Goal: Information Seeking & Learning: Learn about a topic

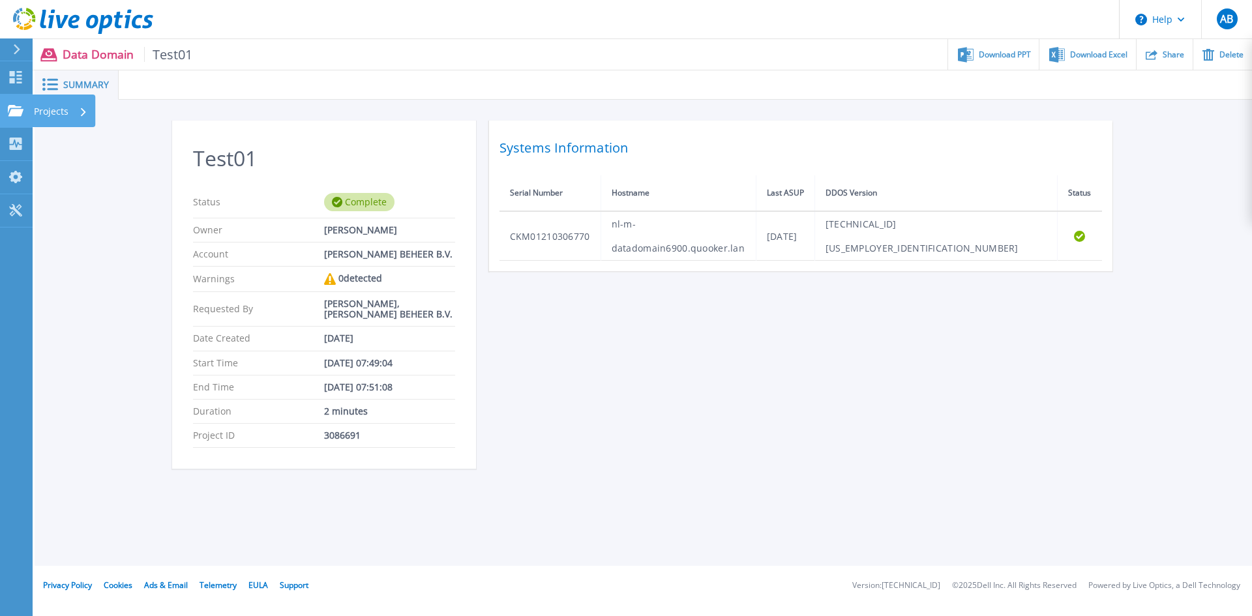
click at [7, 116] on link "Projects Projects" at bounding box center [16, 111] width 33 height 33
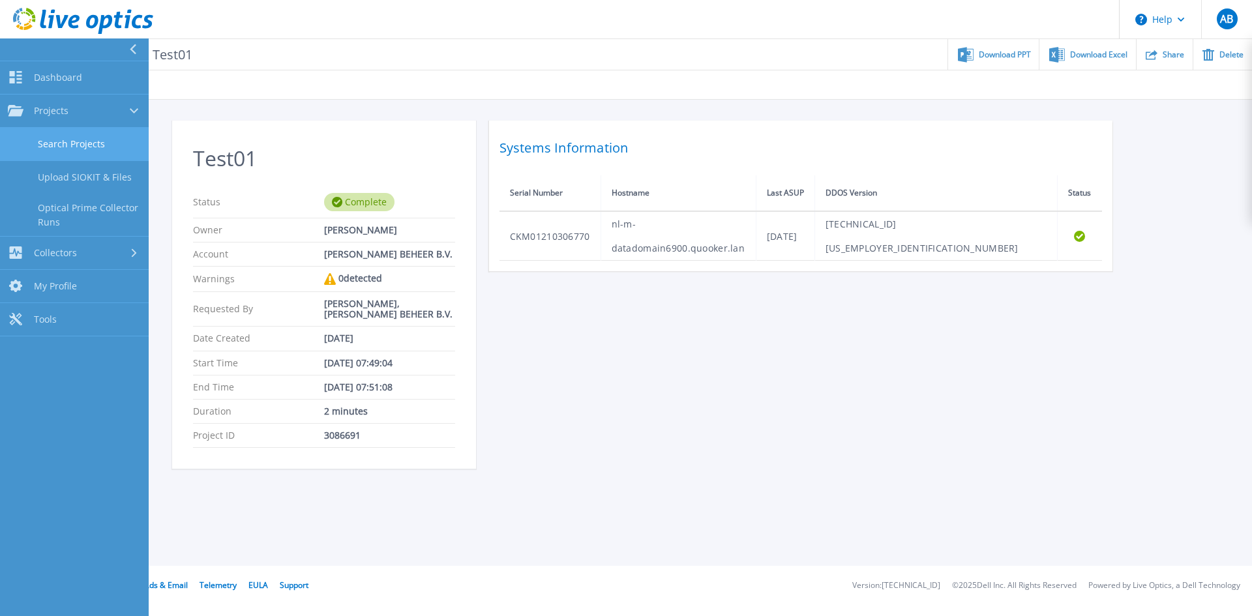
drag, startPoint x: 70, startPoint y: 140, endPoint x: 136, endPoint y: 143, distance: 66.6
click at [70, 140] on link "Search Projects" at bounding box center [74, 144] width 149 height 33
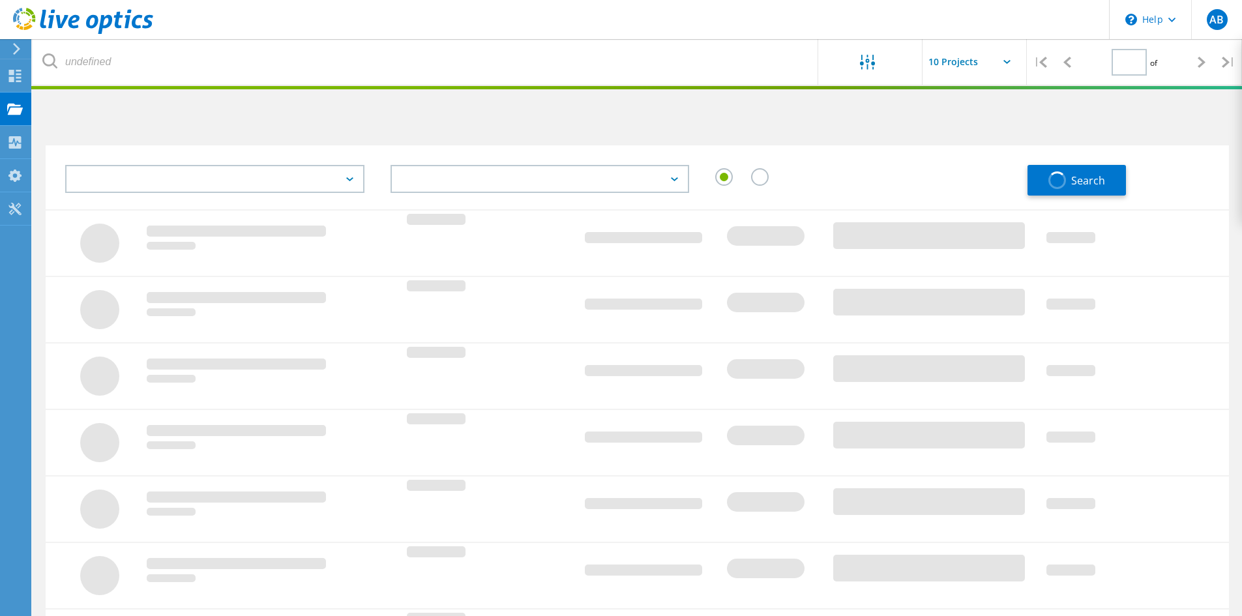
type input "1"
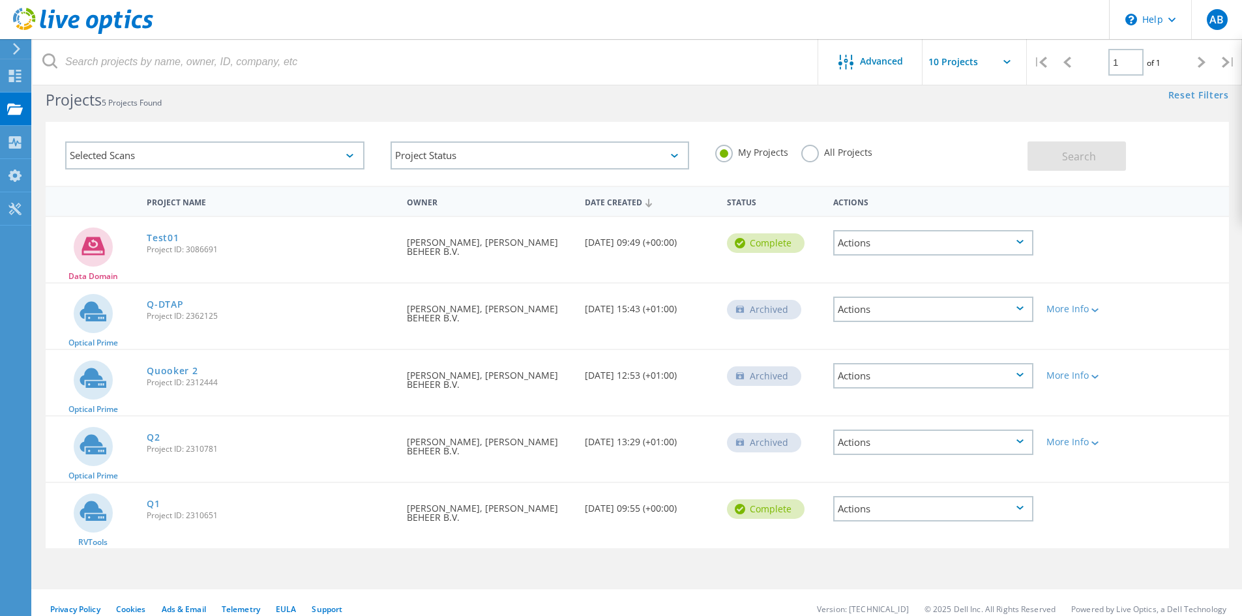
scroll to position [36, 0]
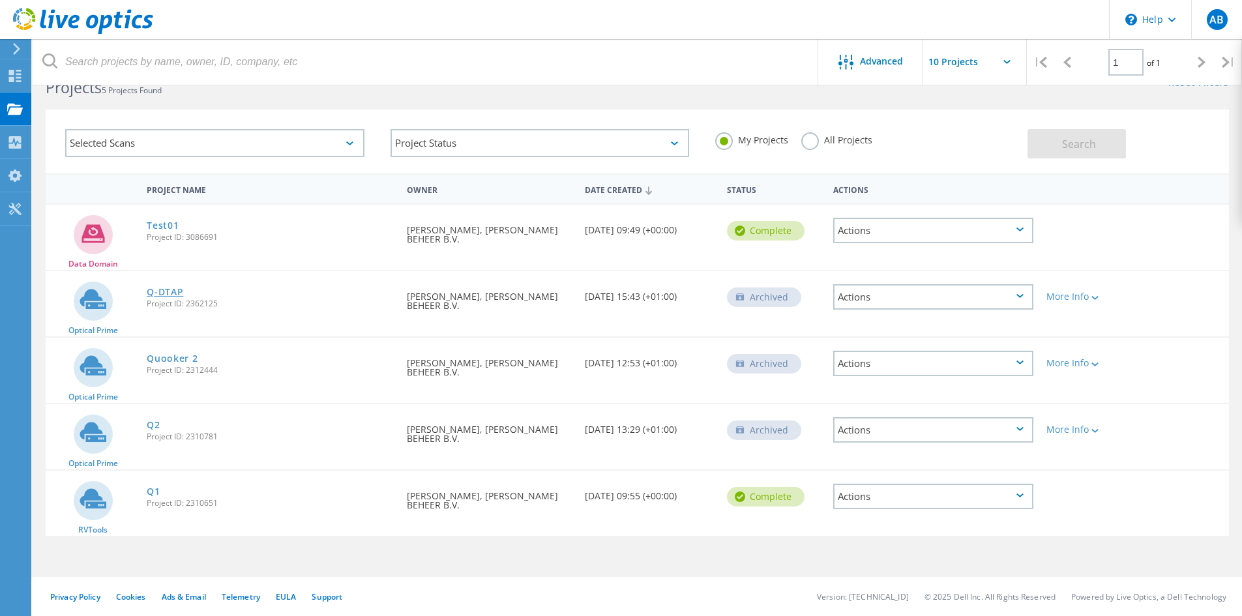
click at [171, 288] on link "Q-DTAP" at bounding box center [165, 292] width 37 height 9
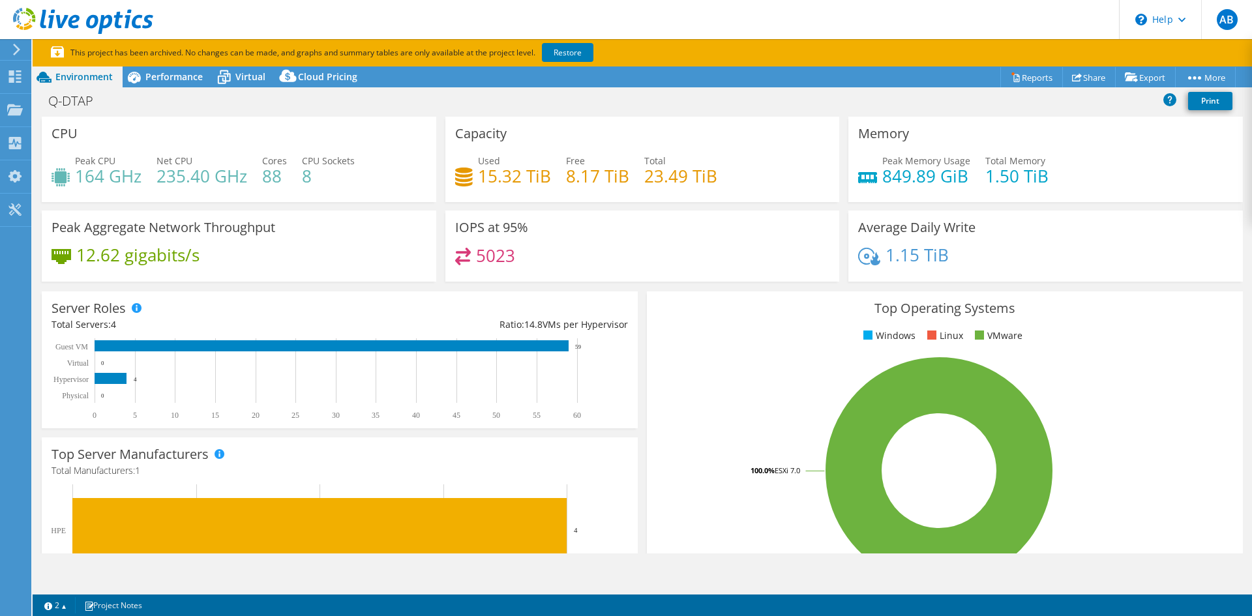
select select "EUFrankfurt"
click at [163, 77] on span "Performance" at bounding box center [173, 76] width 57 height 12
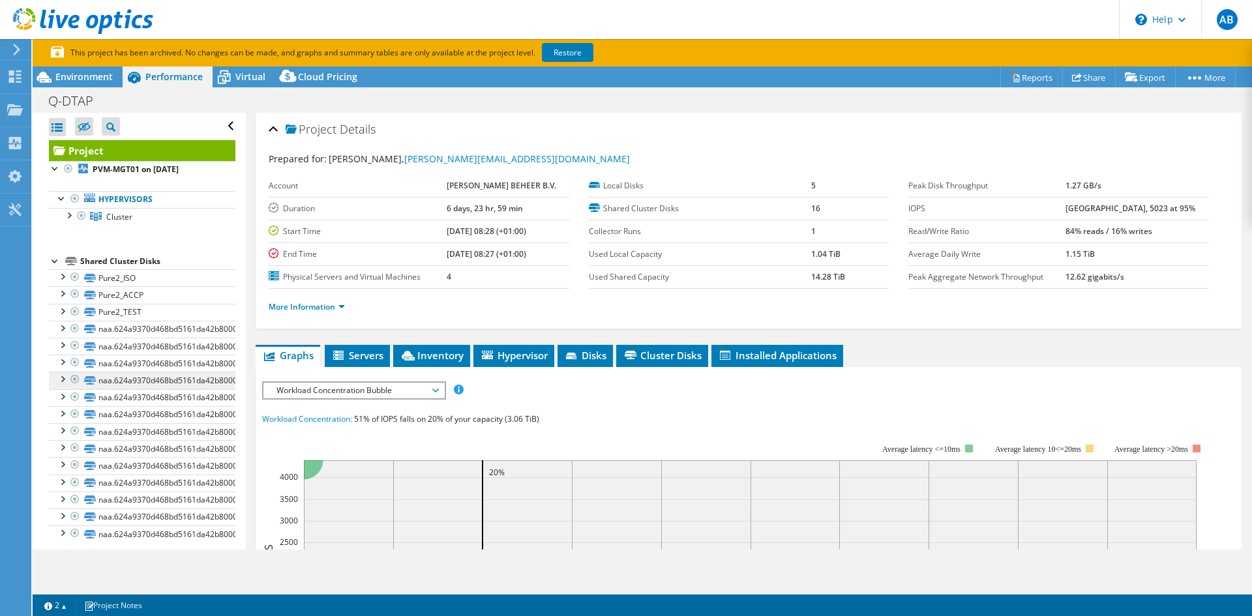
scroll to position [8, 0]
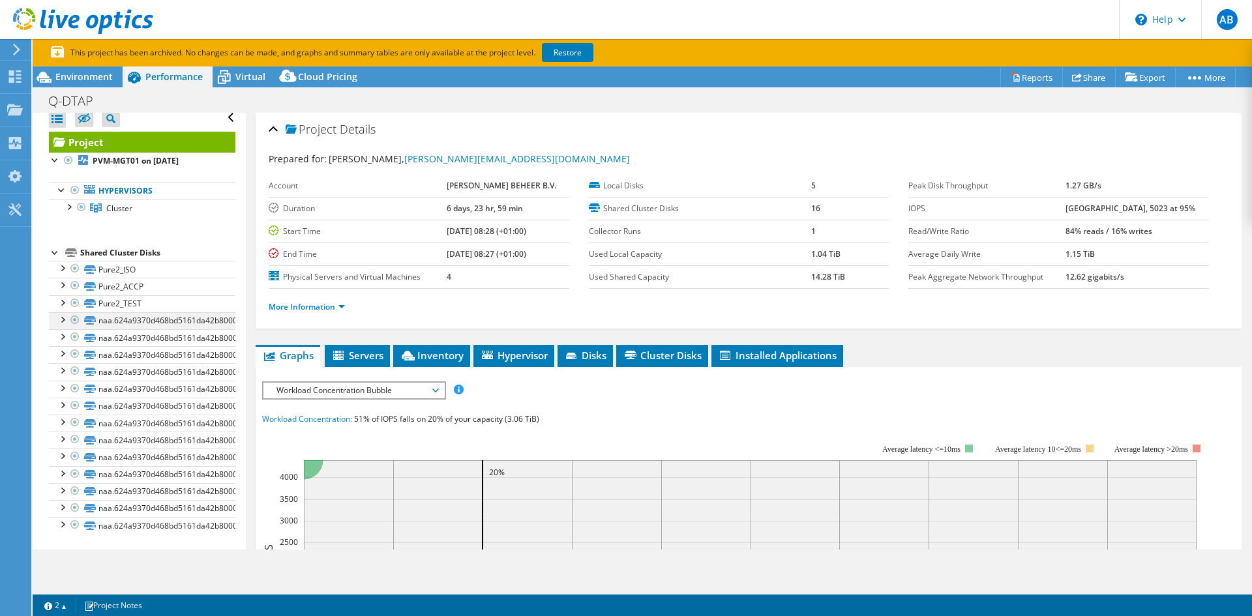
click at [61, 316] on div at bounding box center [61, 318] width 13 height 13
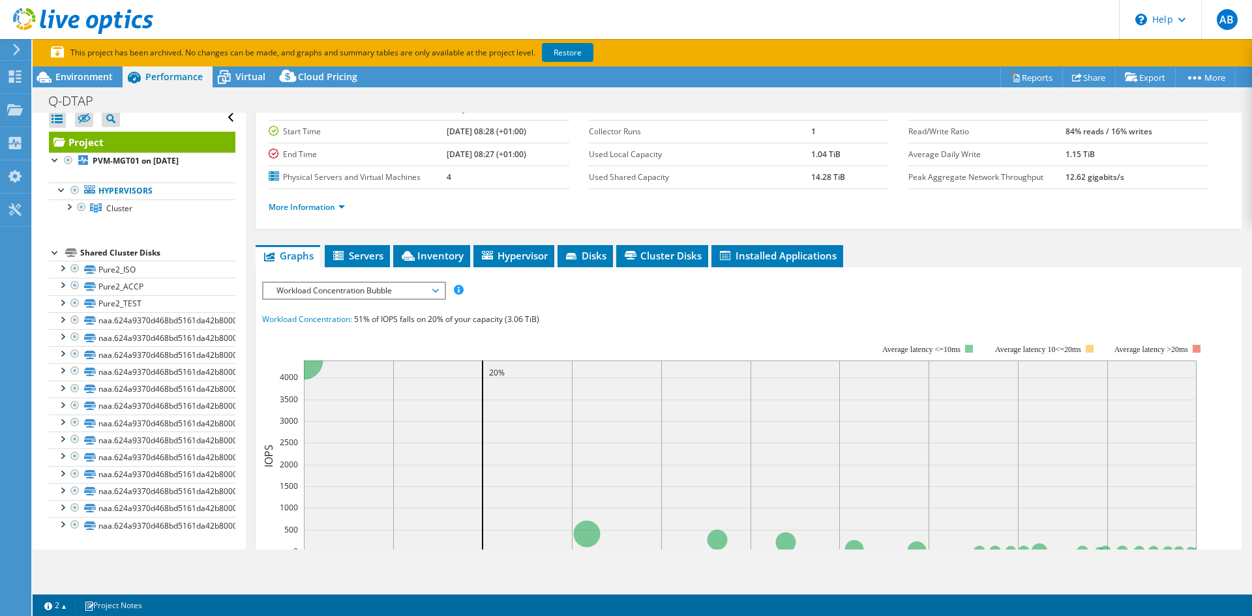
scroll to position [0, 0]
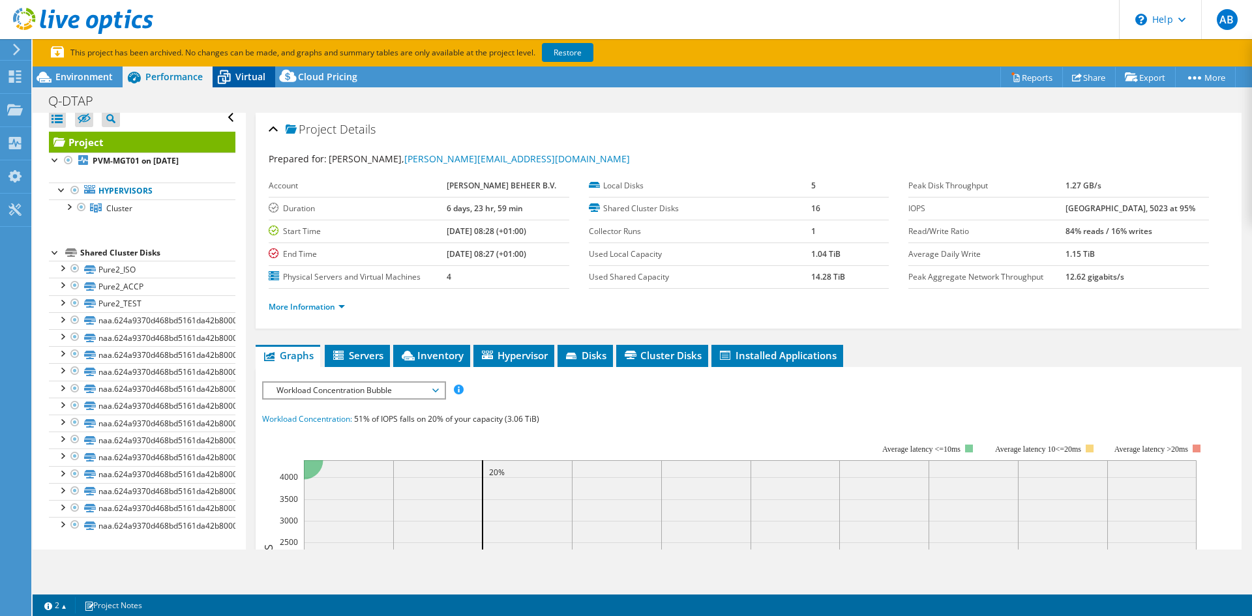
click at [233, 71] on icon at bounding box center [224, 77] width 23 height 23
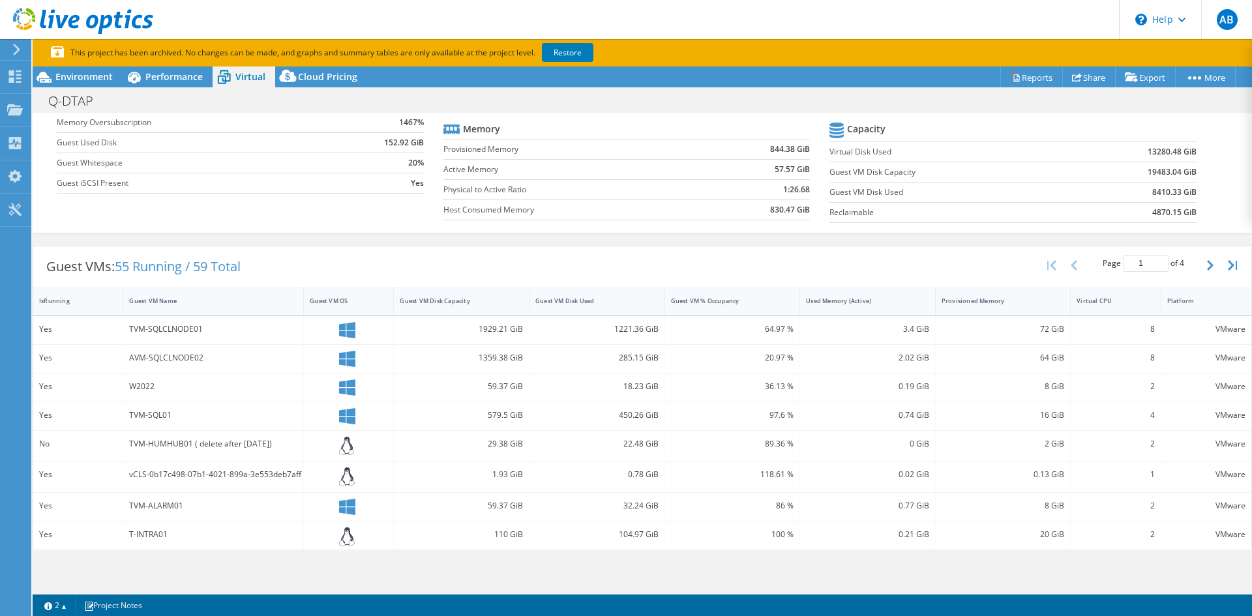
scroll to position [130, 0]
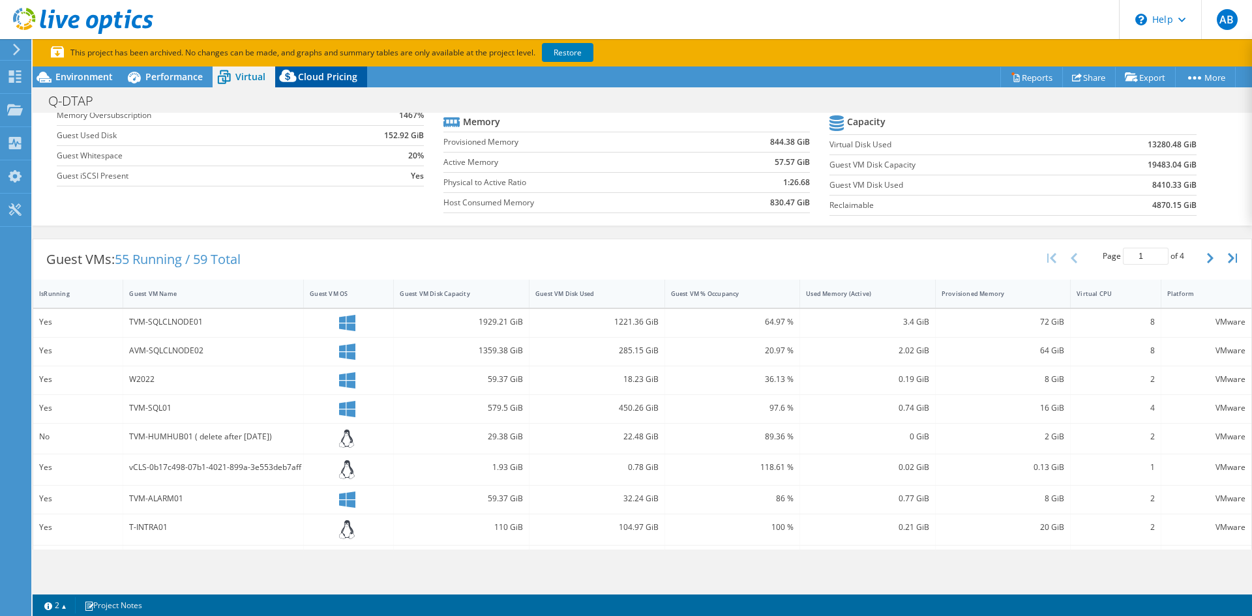
click at [304, 78] on span "Cloud Pricing" at bounding box center [327, 76] width 59 height 12
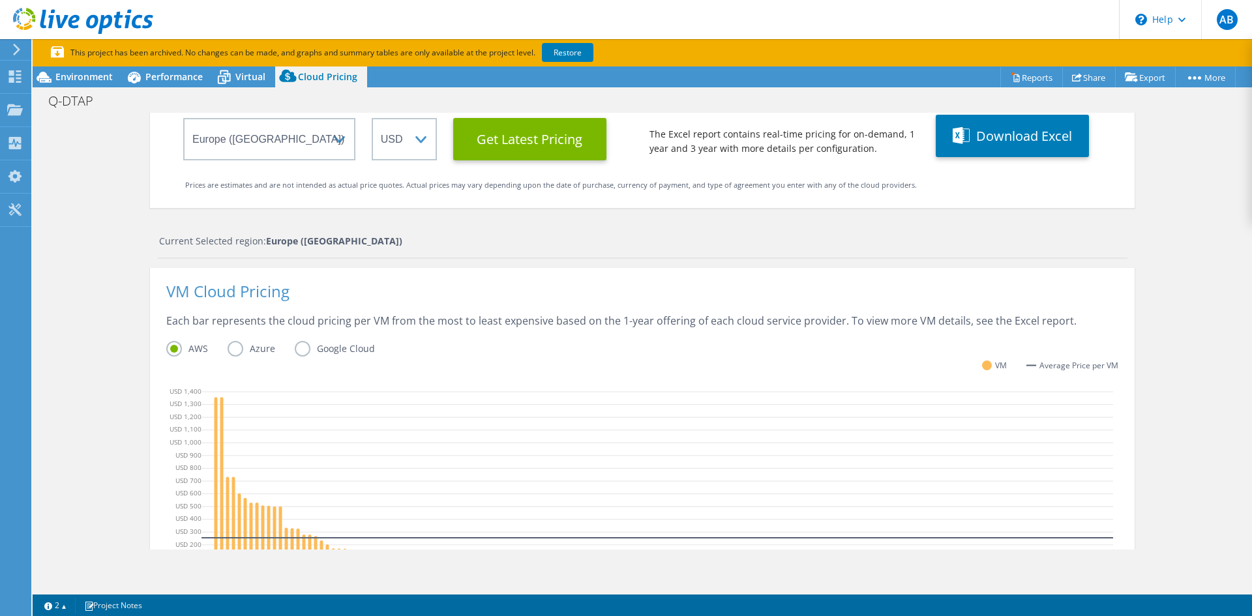
click at [228, 345] on label "Azure" at bounding box center [261, 349] width 67 height 16
click at [0, 0] on input "Azure" at bounding box center [0, 0] width 0 height 0
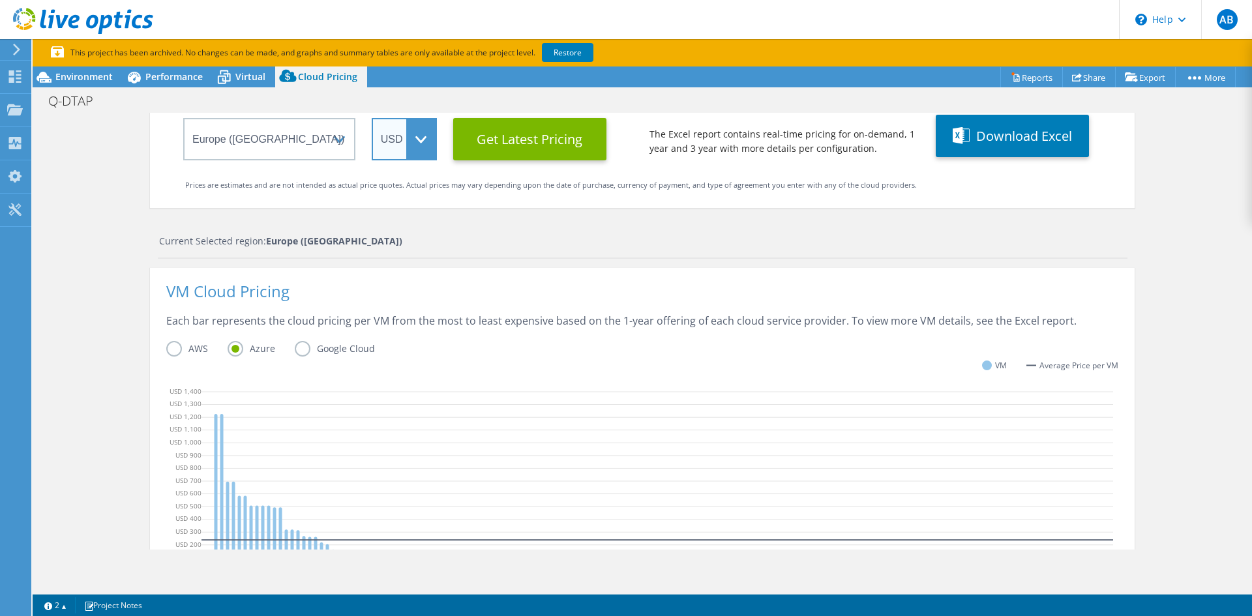
click at [410, 143] on select "ARS AUD BRL CAD CHF CLP CNY DKK EUR GBP HKD HUF INR JPY MXN MYR NOK NZD PEN SEK…" at bounding box center [404, 139] width 65 height 42
click at [372, 118] on select "ARS AUD BRL CAD CHF CLP CNY DKK EUR GBP HKD HUF INR JPY MXN MYR NOK NZD PEN SEK…" at bounding box center [404, 139] width 65 height 42
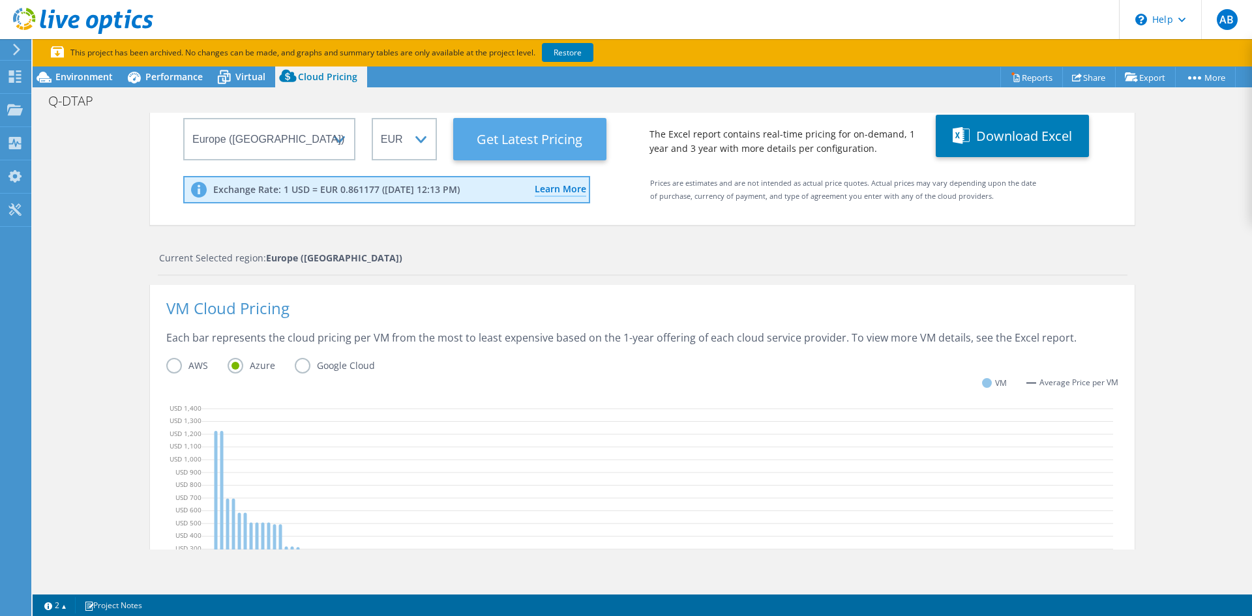
click at [501, 140] on Latest "Get Latest Pricing" at bounding box center [529, 139] width 153 height 42
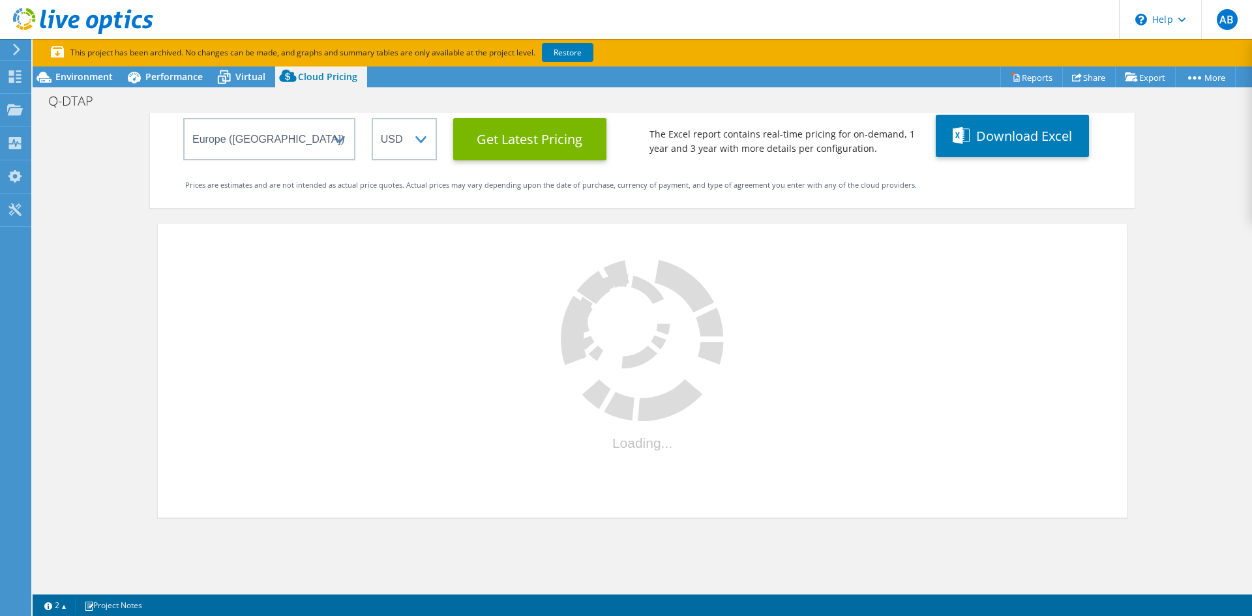
select select "EUR"
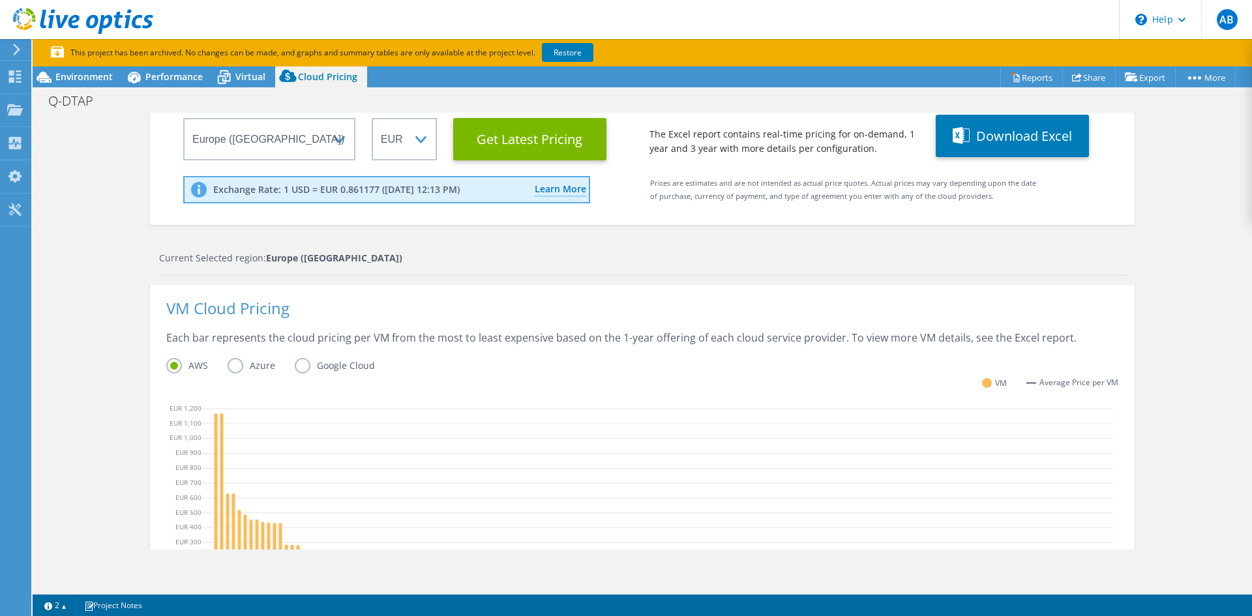
scroll to position [381, 0]
click at [238, 363] on label "Azure" at bounding box center [261, 366] width 67 height 16
click at [0, 0] on input "Azure" at bounding box center [0, 0] width 0 height 0
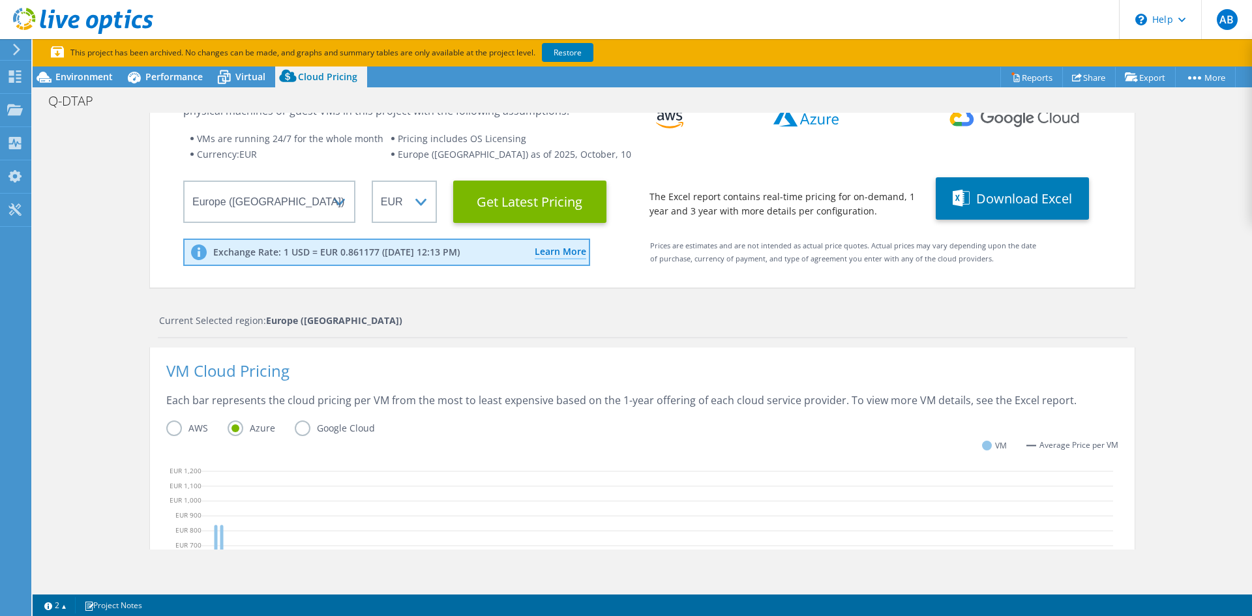
scroll to position [60, 0]
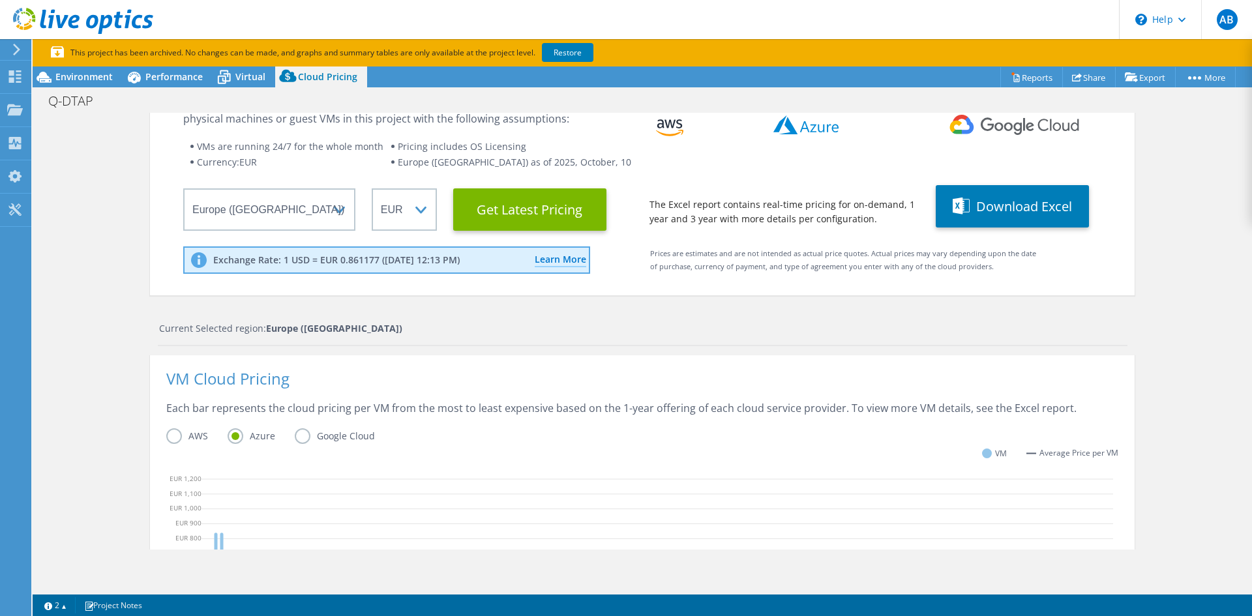
click at [311, 430] on label "Google Cloud" at bounding box center [345, 436] width 100 height 16
click at [0, 0] on input "Google Cloud" at bounding box center [0, 0] width 0 height 0
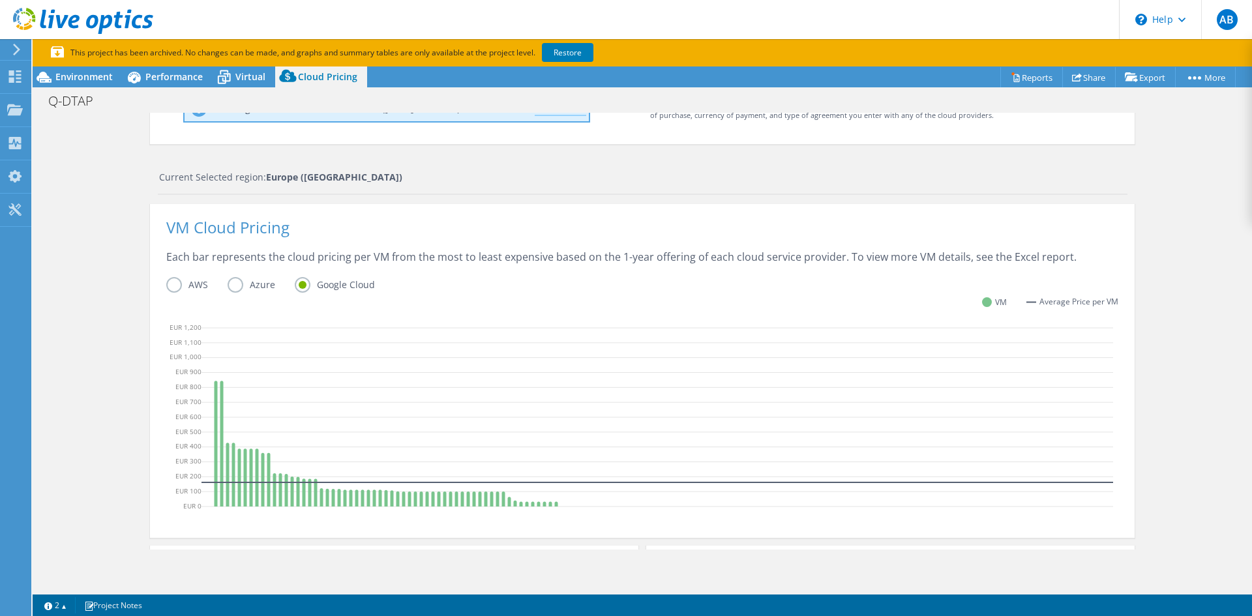
scroll to position [0, 0]
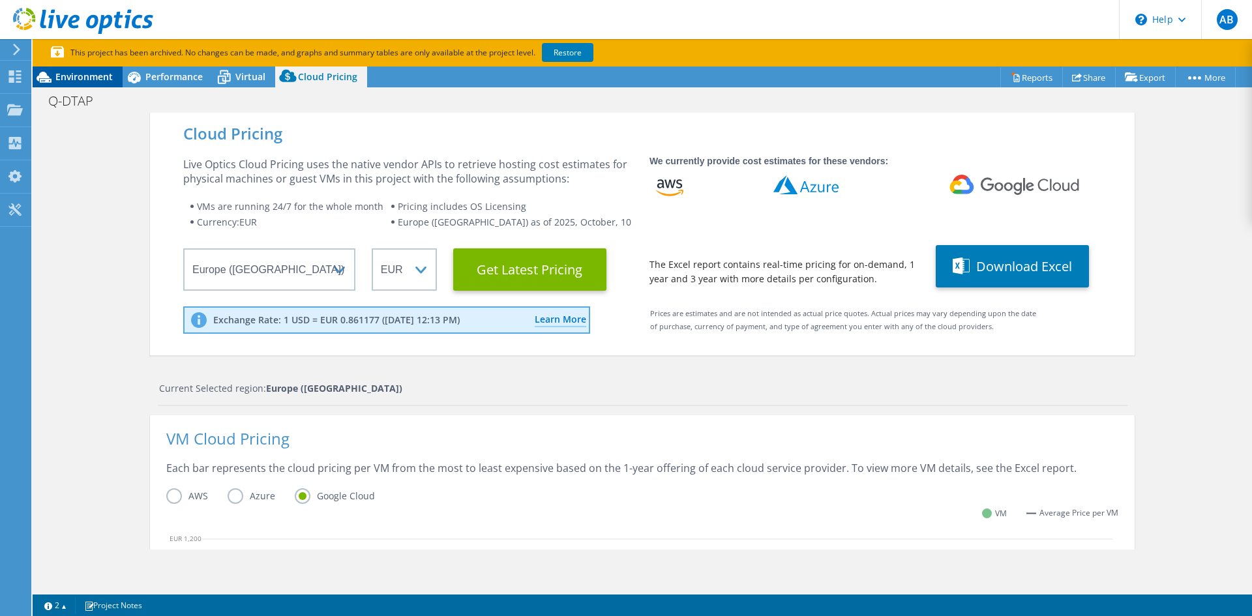
click at [74, 72] on span "Environment" at bounding box center [83, 76] width 57 height 12
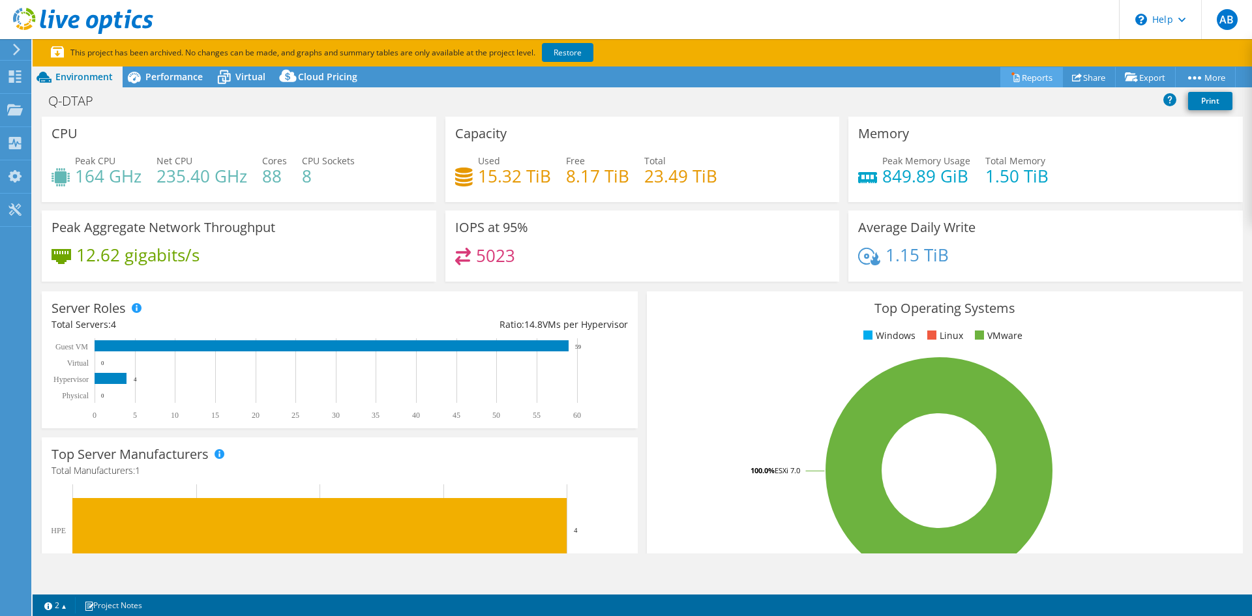
click at [1040, 74] on link "Reports" at bounding box center [1031, 77] width 63 height 20
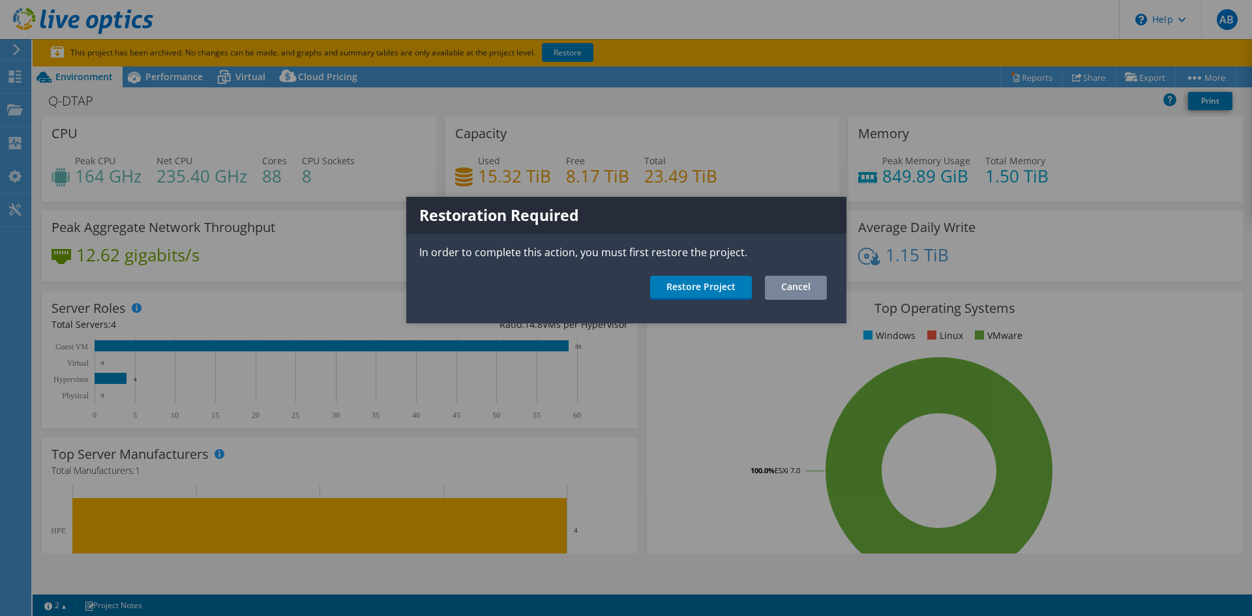
click at [796, 288] on link "Cancel" at bounding box center [796, 288] width 62 height 24
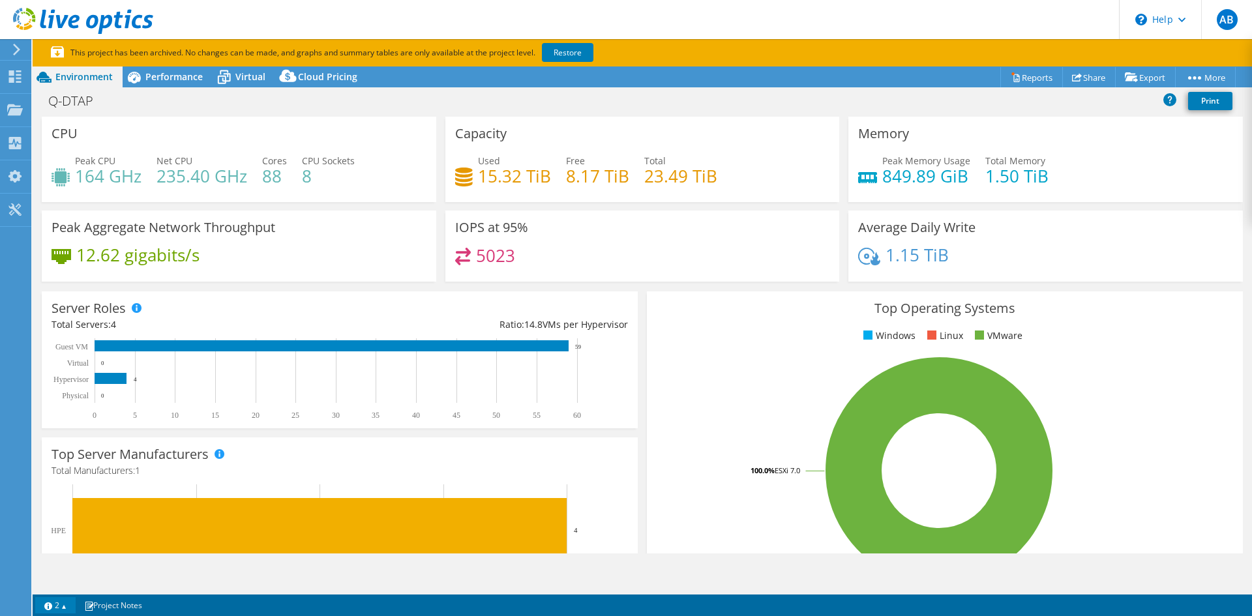
click at [63, 608] on link "2" at bounding box center [55, 605] width 40 height 16
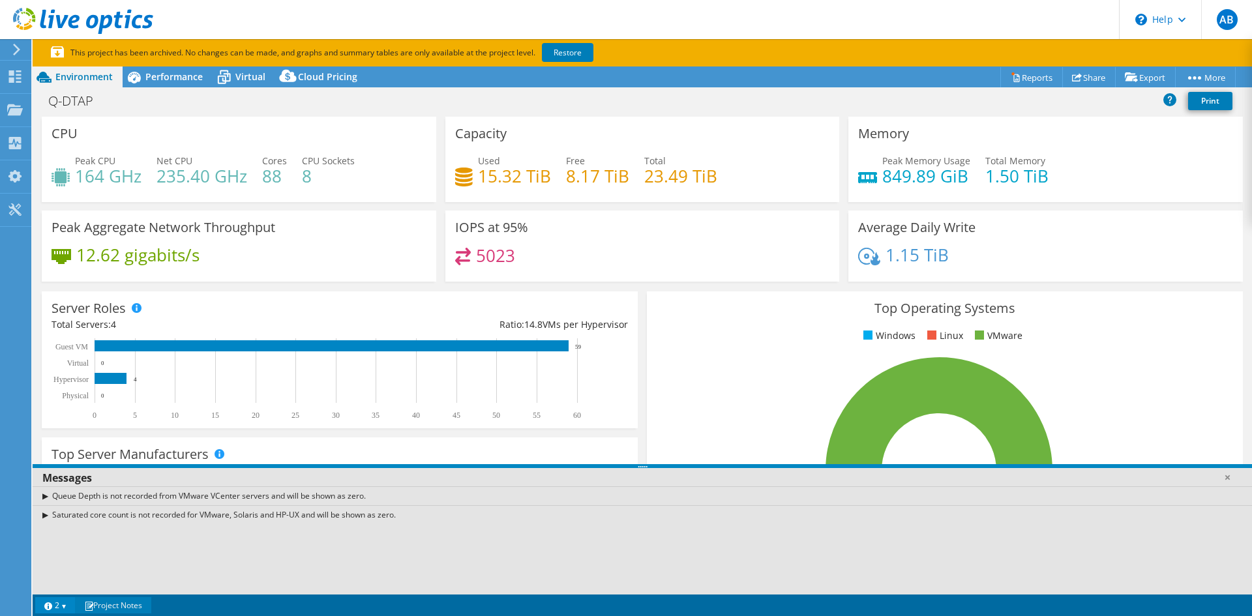
click at [93, 607] on span at bounding box center [88, 606] width 9 height 9
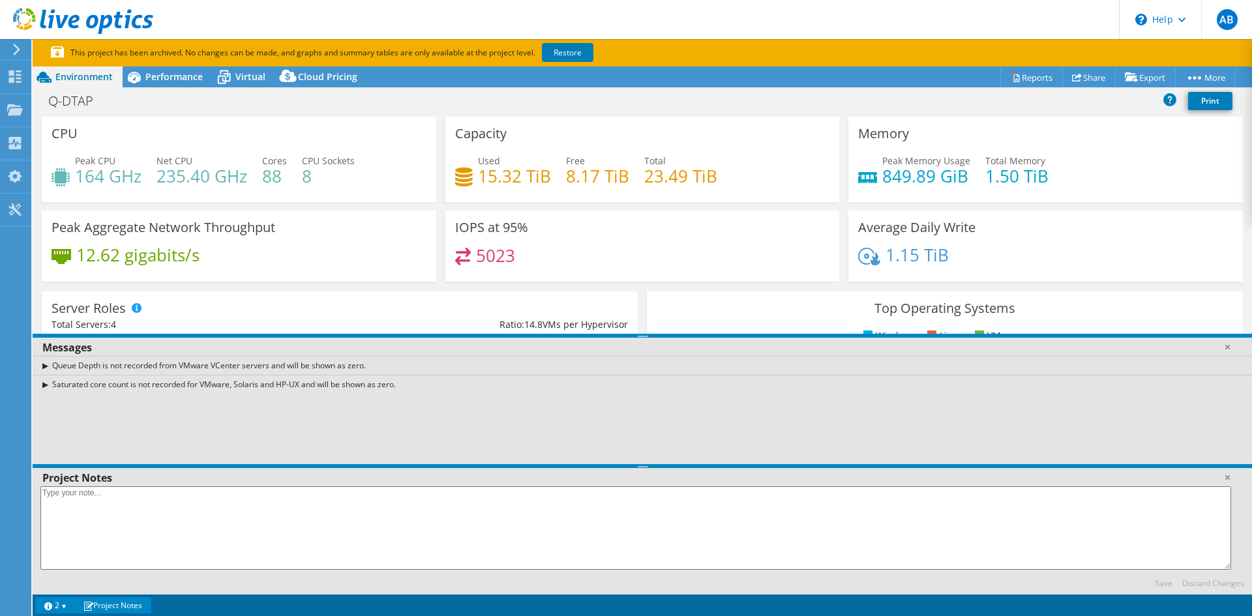
click at [93, 606] on span at bounding box center [88, 606] width 9 height 9
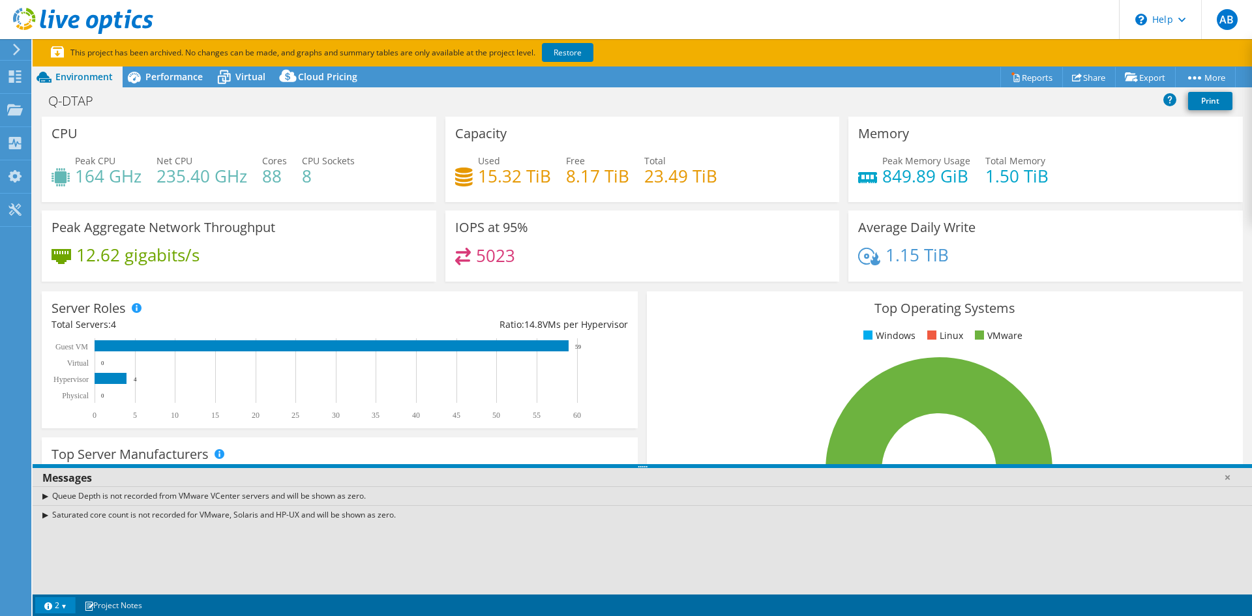
click at [71, 608] on link "2" at bounding box center [55, 605] width 40 height 16
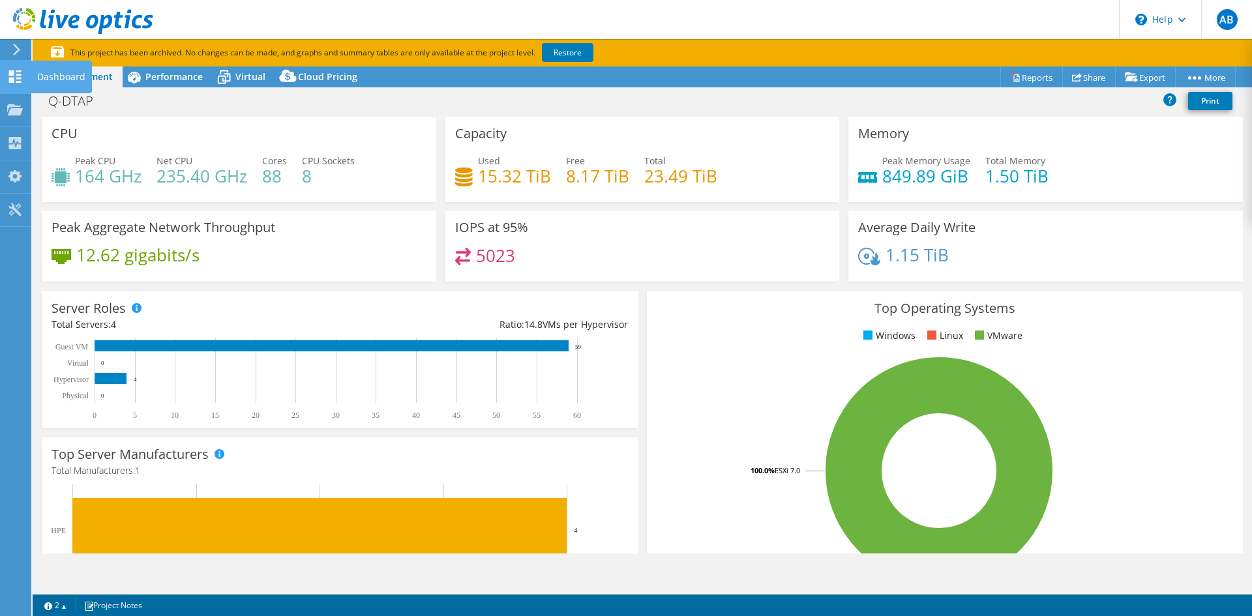
click at [12, 70] on icon at bounding box center [15, 76] width 16 height 12
